Goal: Use online tool/utility: Utilize a website feature to perform a specific function

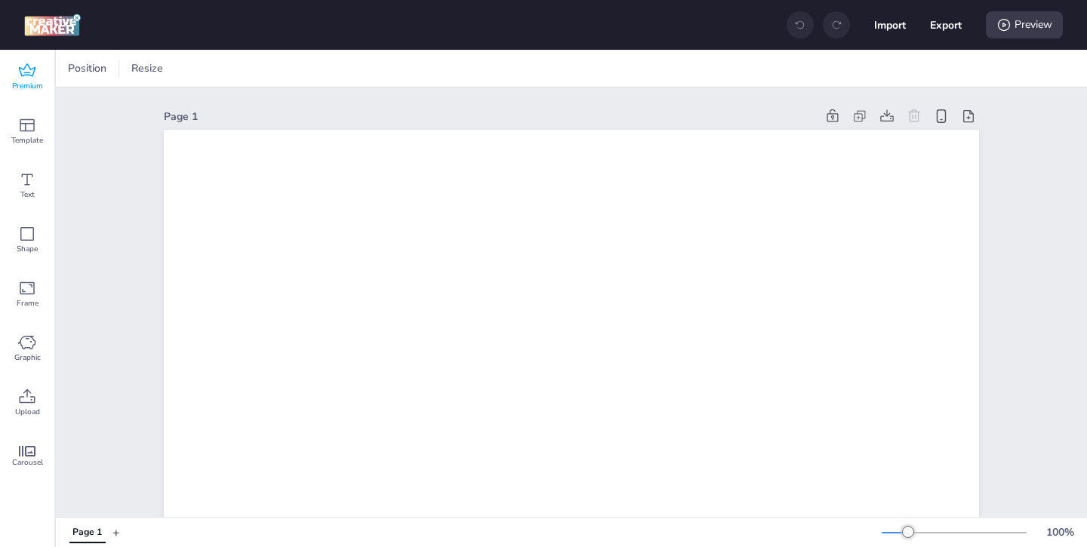
click at [29, 85] on span "Premium" at bounding box center [27, 86] width 31 height 12
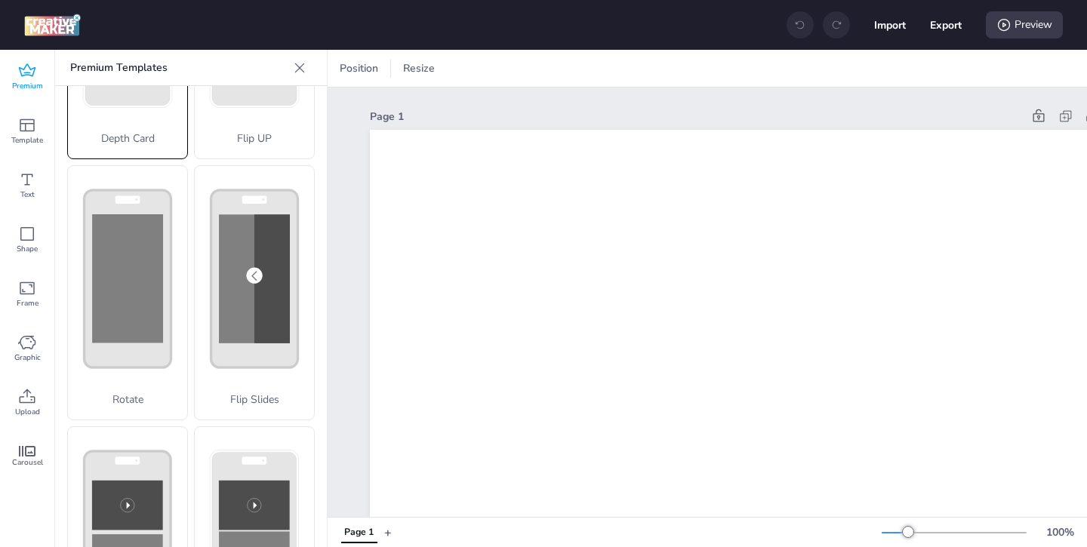
scroll to position [271, 0]
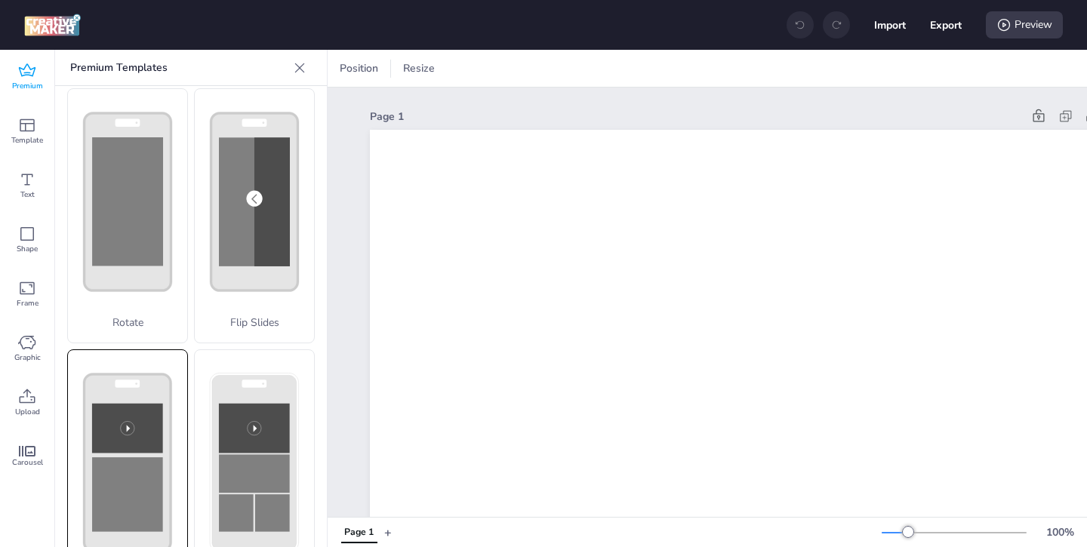
click at [140, 386] on rect at bounding box center [128, 462] width 87 height 177
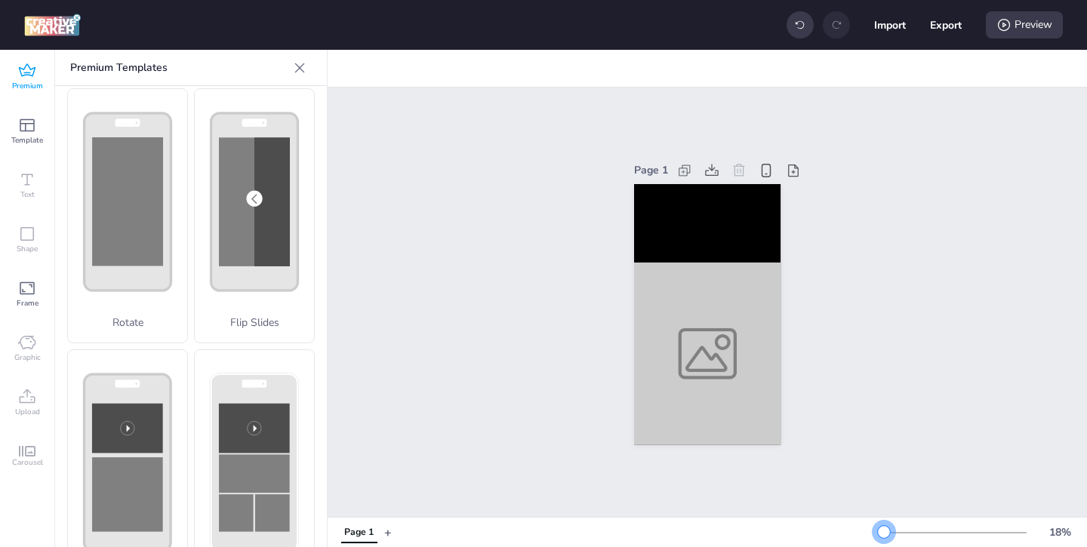
drag, startPoint x: 907, startPoint y: 534, endPoint x: 882, endPoint y: 535, distance: 24.9
click at [882, 535] on div at bounding box center [884, 532] width 12 height 12
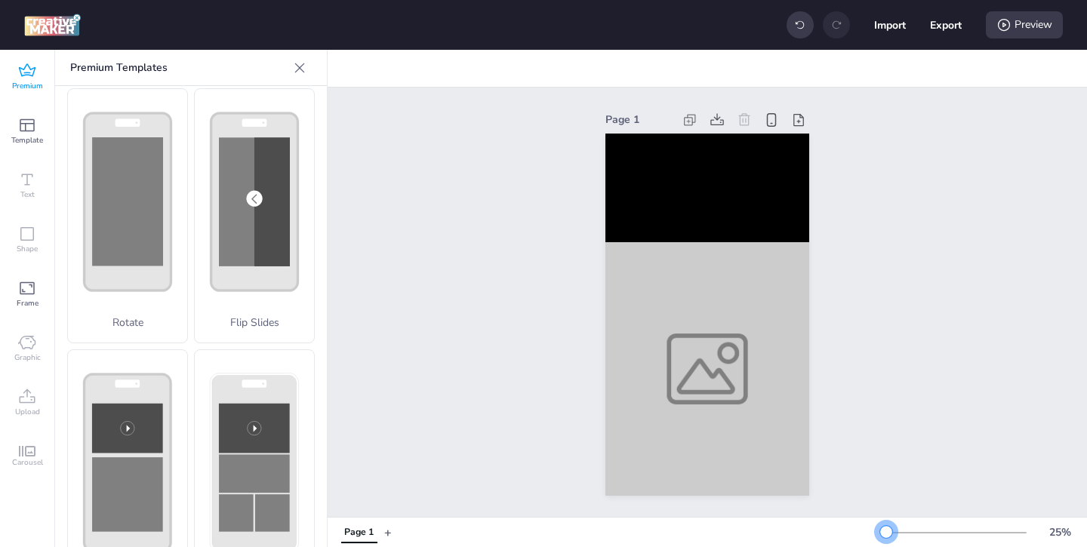
click at [886, 534] on div at bounding box center [886, 532] width 12 height 12
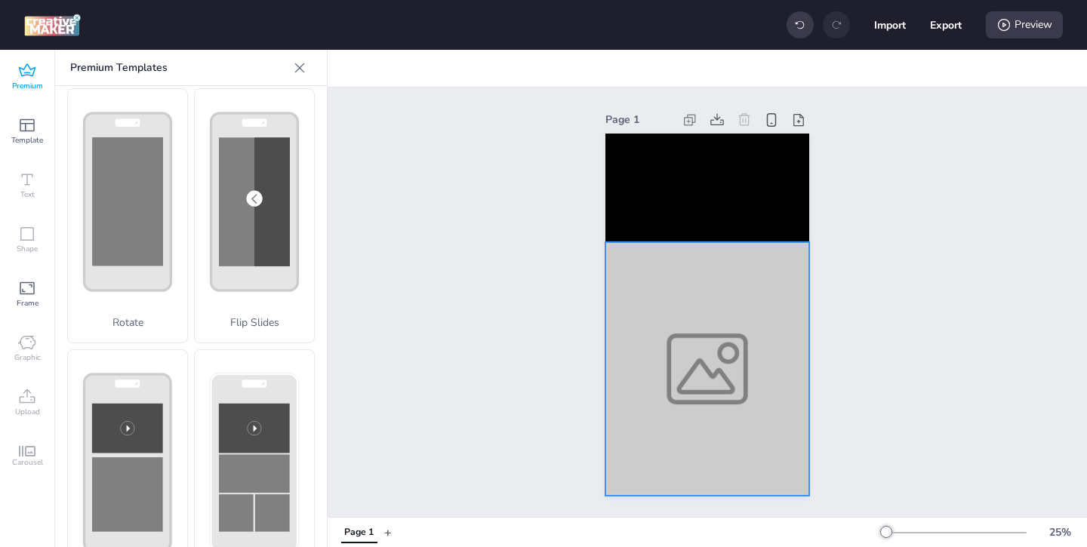
click at [765, 419] on div at bounding box center [707, 369] width 204 height 254
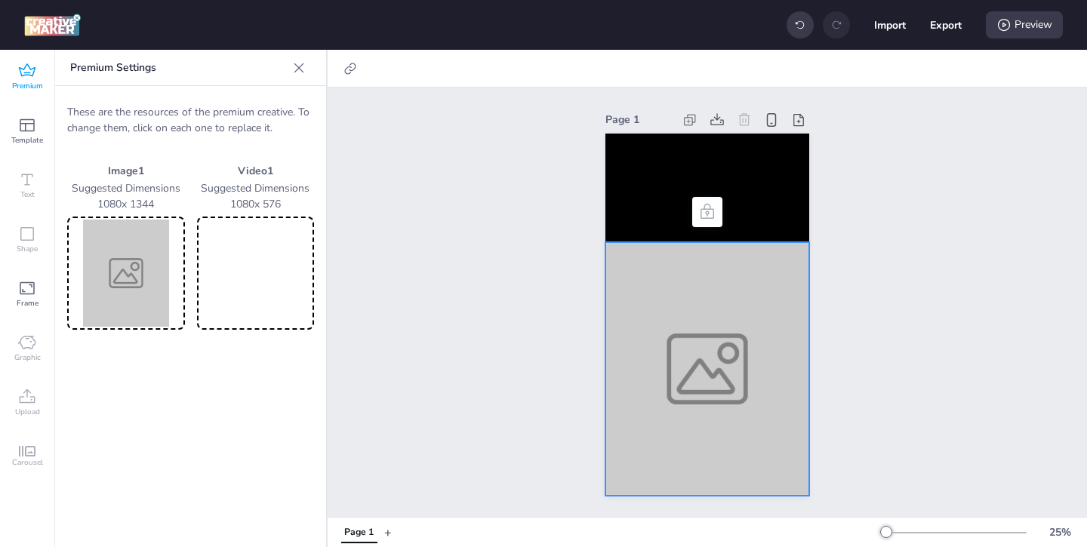
click at [116, 284] on img at bounding box center [126, 273] width 112 height 107
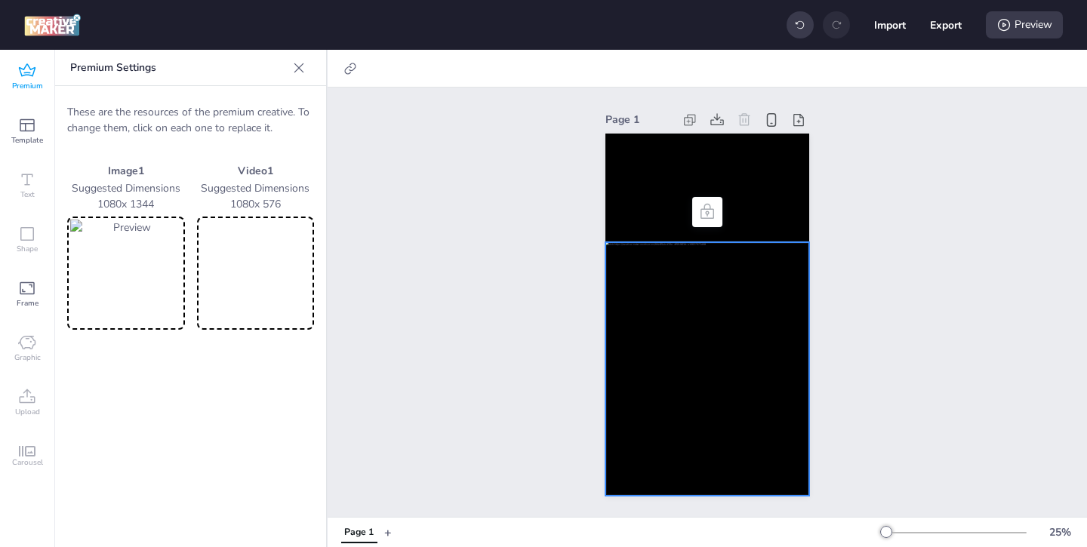
click at [142, 271] on img at bounding box center [126, 273] width 112 height 107
click at [125, 269] on img at bounding box center [126, 273] width 112 height 107
click at [302, 247] on video at bounding box center [256, 273] width 112 height 107
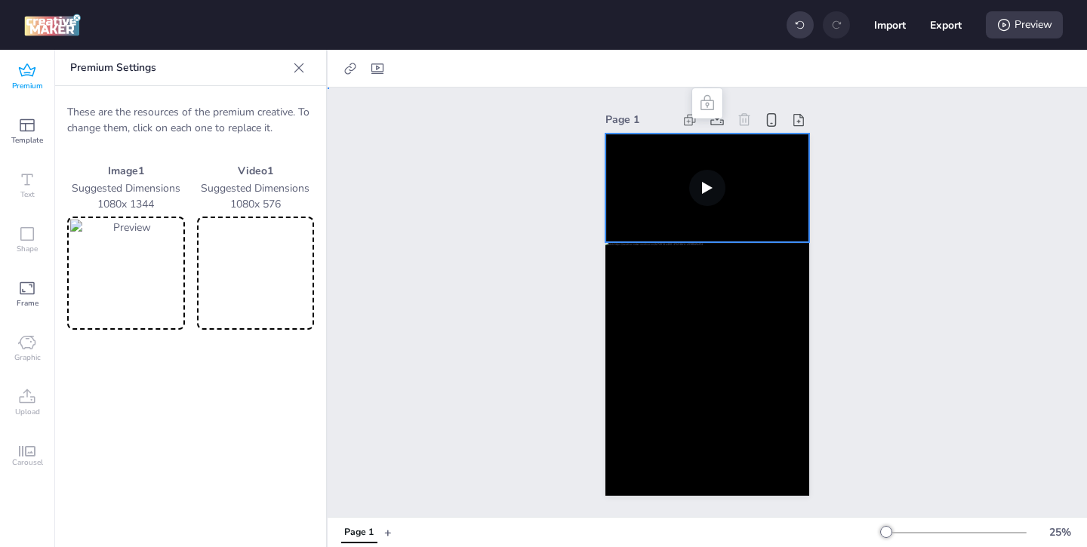
click at [646, 226] on video at bounding box center [707, 188] width 204 height 109
click at [380, 68] on icon at bounding box center [377, 68] width 15 height 15
select select "contain"
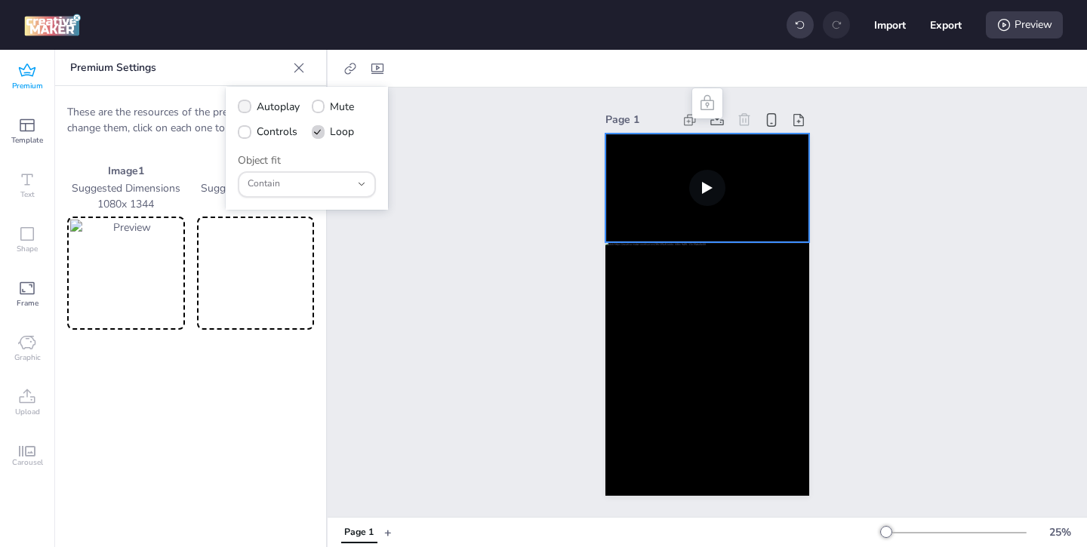
click at [271, 107] on span "Autoplay" at bounding box center [278, 107] width 43 height 16
click at [247, 108] on input "Autoplay" at bounding box center [242, 113] width 10 height 10
checkbox input "true"
click at [260, 135] on span "Controls" at bounding box center [277, 132] width 41 height 16
click at [247, 135] on input "Controls" at bounding box center [242, 138] width 10 height 10
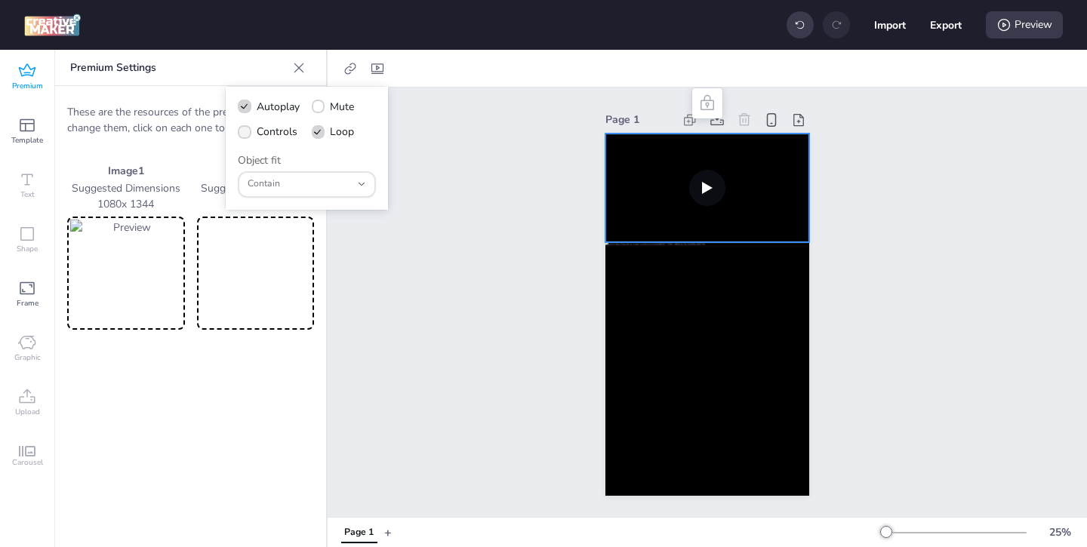
checkbox input "true"
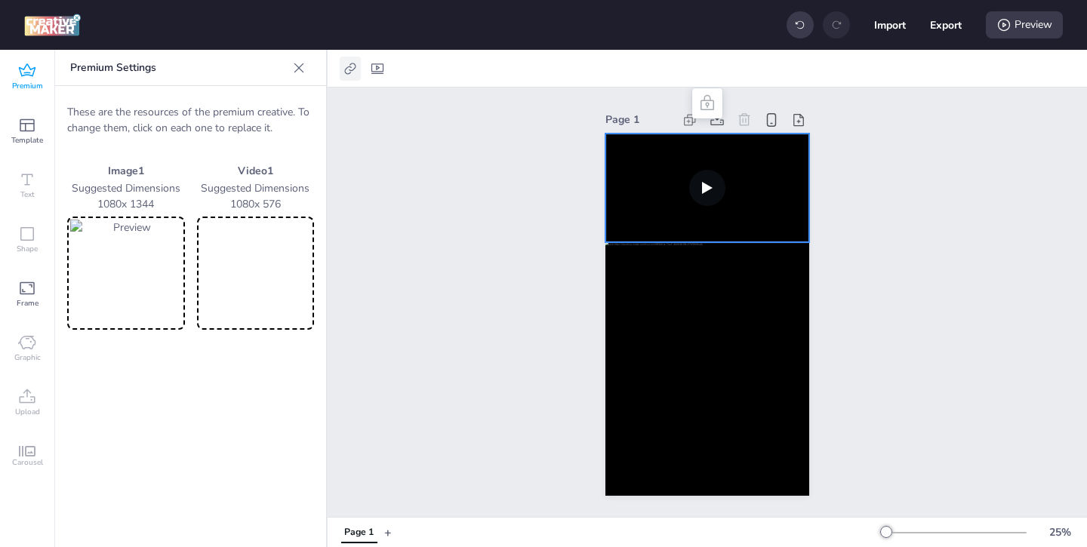
click at [354, 66] on icon at bounding box center [350, 68] width 15 height 15
click at [288, 106] on span "Activate hyperlink" at bounding box center [253, 107] width 84 height 16
click at [201, 108] on input "Activate hyperlink" at bounding box center [196, 113] width 10 height 10
checkbox input "true"
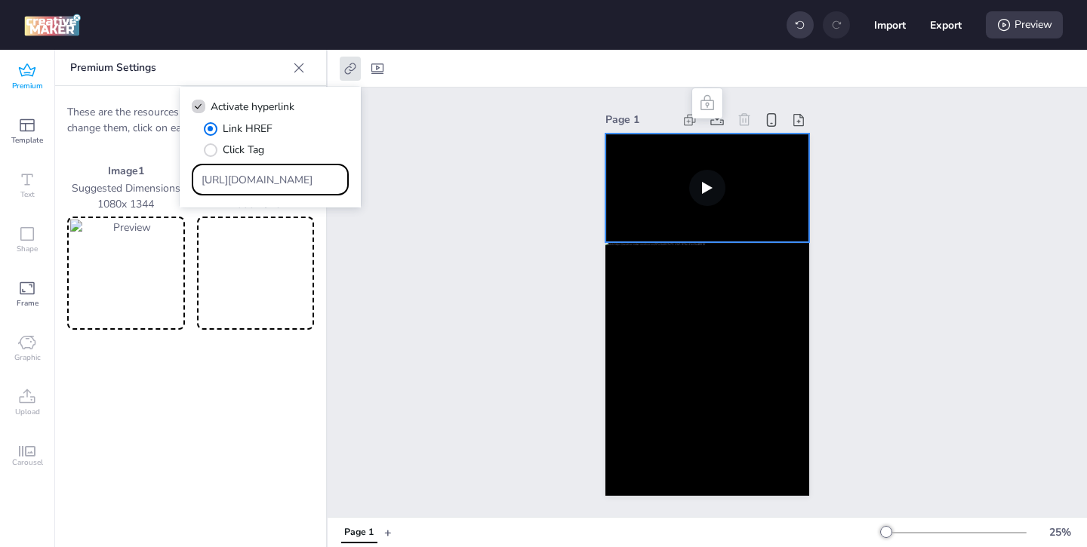
drag, startPoint x: 290, startPoint y: 180, endPoint x: 205, endPoint y: 144, distance: 91.9
click at [214, 150] on div "Link HREF Click Tag [URL][DOMAIN_NAME]" at bounding box center [270, 158] width 157 height 75
paste input "[URL][DOMAIN_NAME]"
type input "[URL][DOMAIN_NAME]"
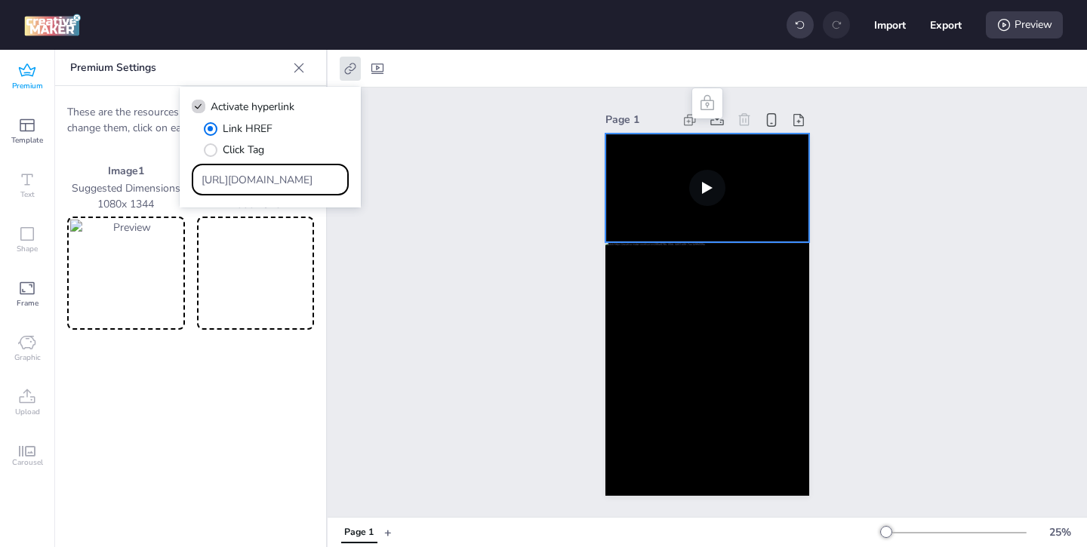
click at [520, 369] on div "Page 1" at bounding box center [706, 302] width 759 height 429
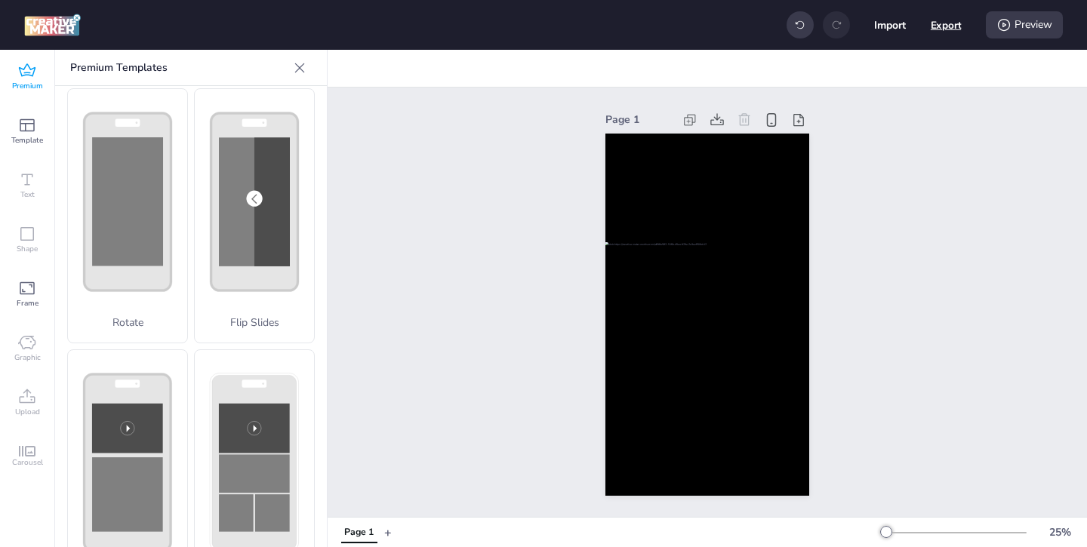
click at [940, 25] on button "Export" at bounding box center [945, 25] width 31 height 31
select select "html"
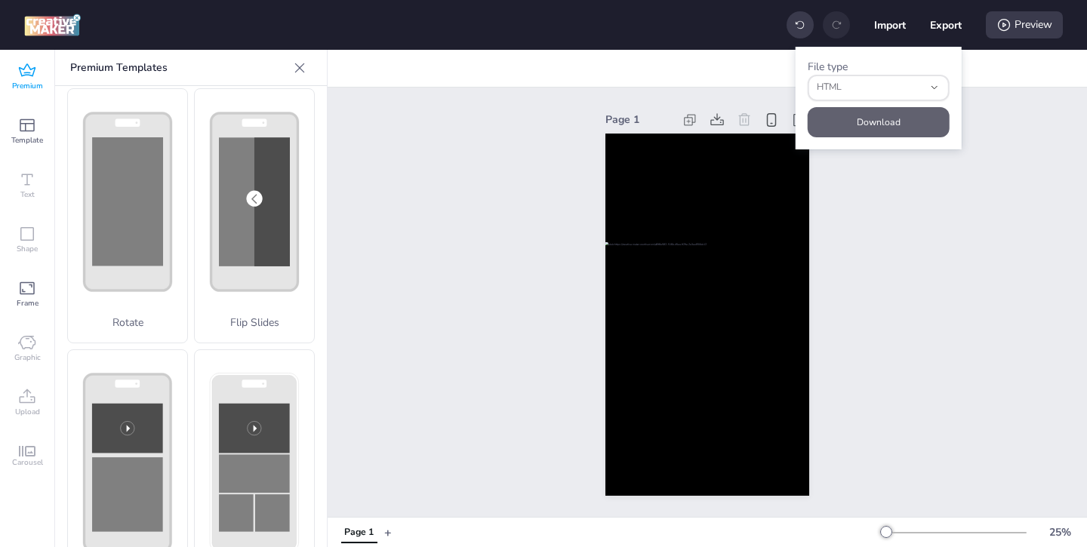
click at [905, 124] on button "Download" at bounding box center [878, 122] width 142 height 30
click at [1006, 12] on div "Preview" at bounding box center [1024, 24] width 77 height 27
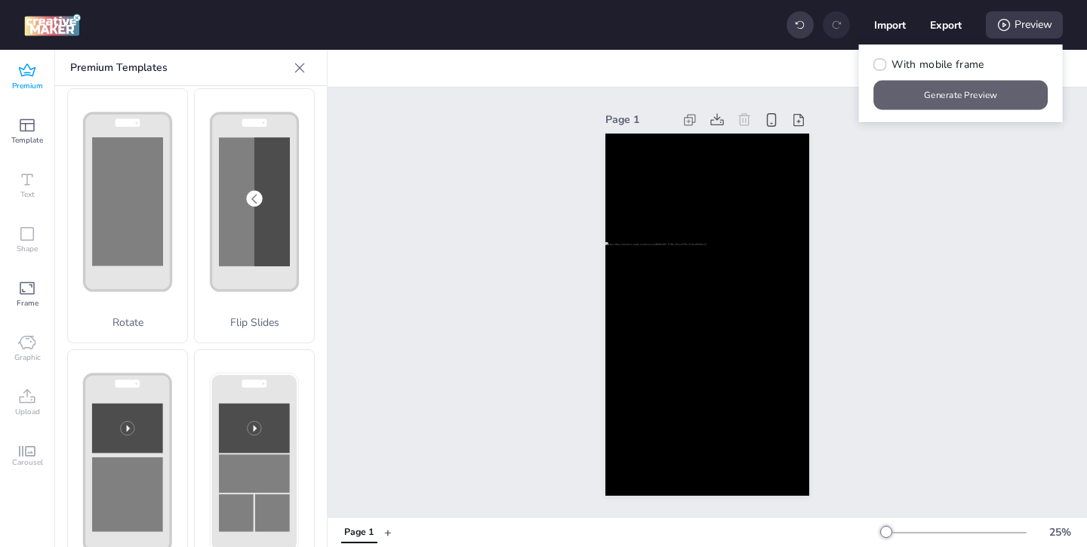
click at [980, 88] on button "Generate Preview" at bounding box center [961, 95] width 174 height 29
